Goal: Check status: Check status

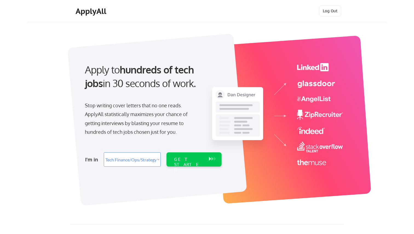
select select ""tech_finance_biz_ops_cos""
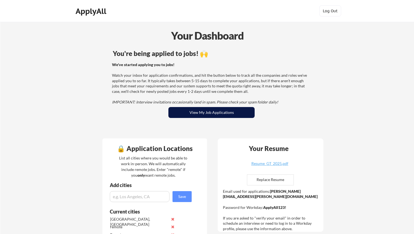
click at [215, 116] on button "View My Job Applications" at bounding box center [211, 112] width 86 height 11
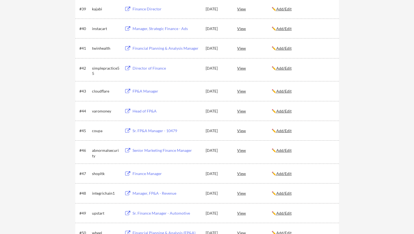
scroll to position [904, 0]
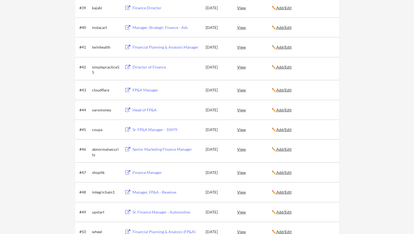
click at [140, 131] on div "Sr. FP&A Manager - 10479" at bounding box center [166, 129] width 68 height 5
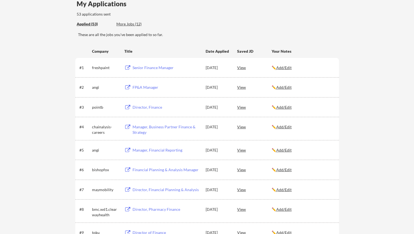
scroll to position [0, 0]
